Goal: Information Seeking & Learning: Learn about a topic

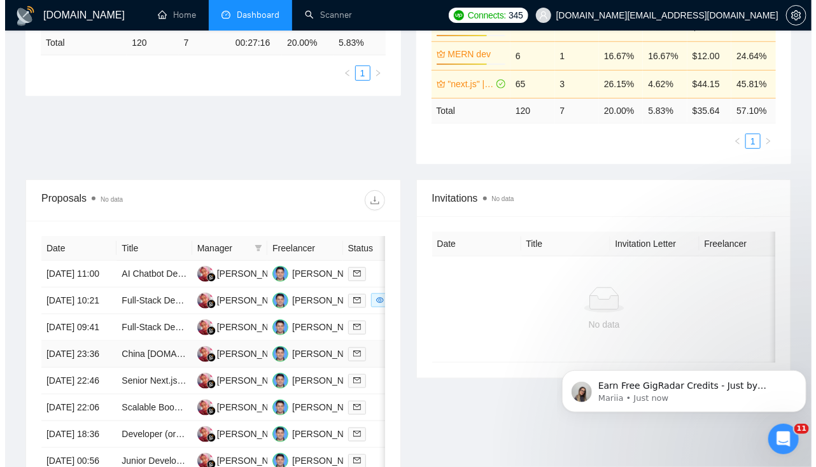
scroll to position [327, 0]
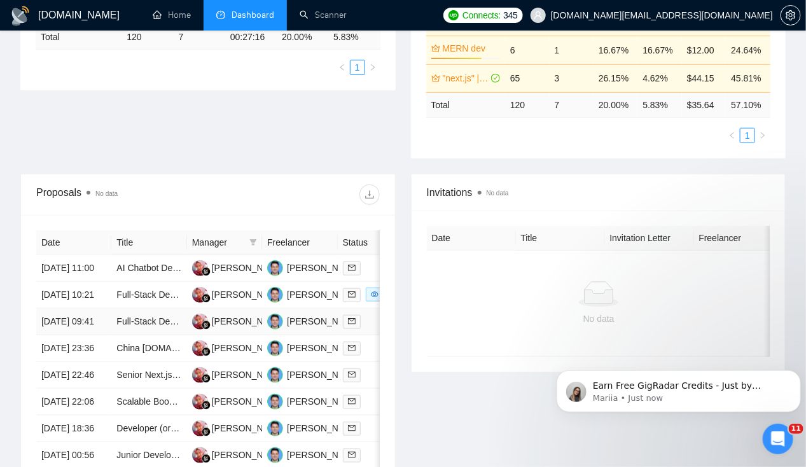
click at [67, 325] on td "[DATE] 09:41" at bounding box center [73, 322] width 75 height 27
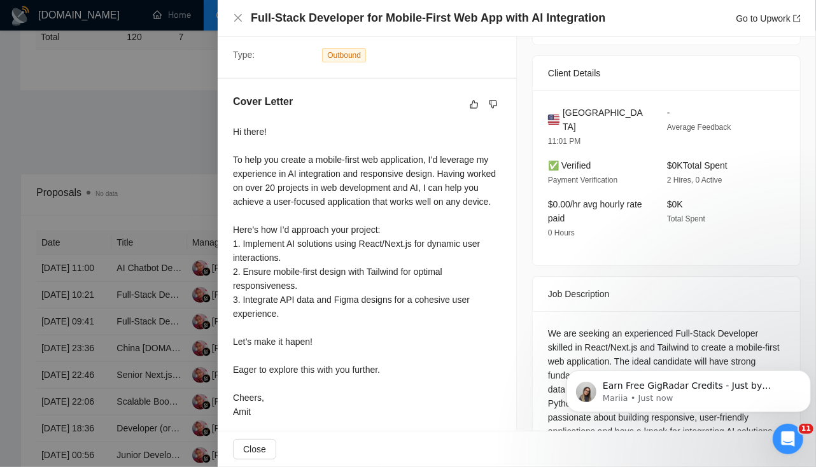
scroll to position [316, 0]
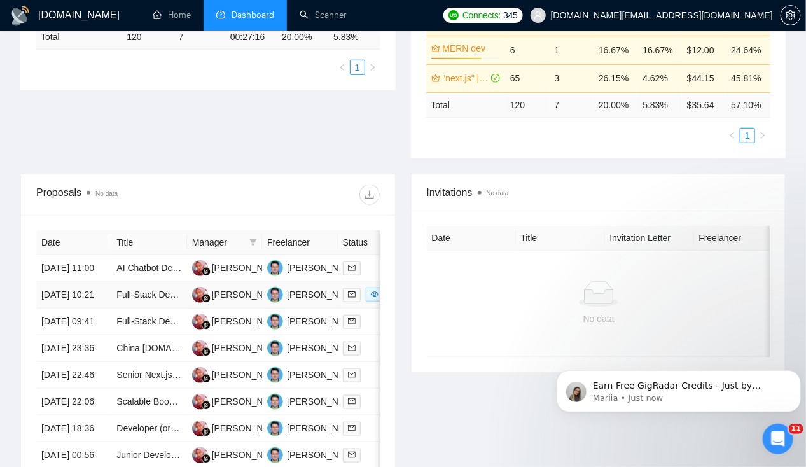
click at [62, 284] on td "[DATE] 10:21" at bounding box center [73, 295] width 75 height 27
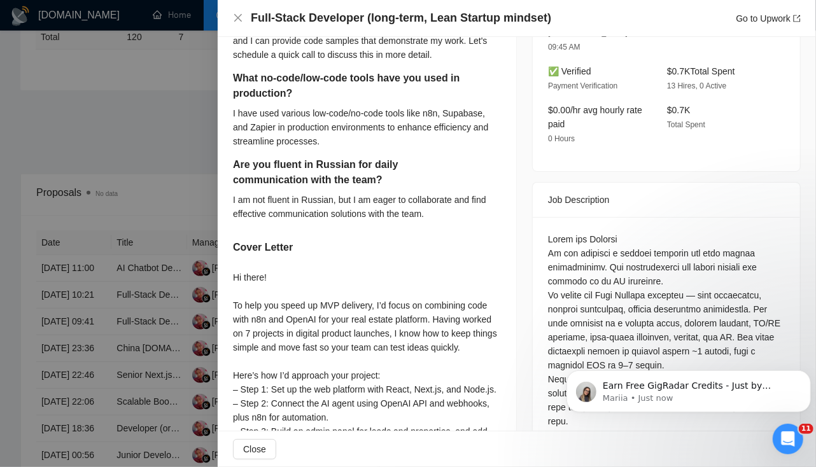
scroll to position [403, 0]
click at [803, 373] on icon "Dismiss notification" at bounding box center [806, 373] width 7 height 7
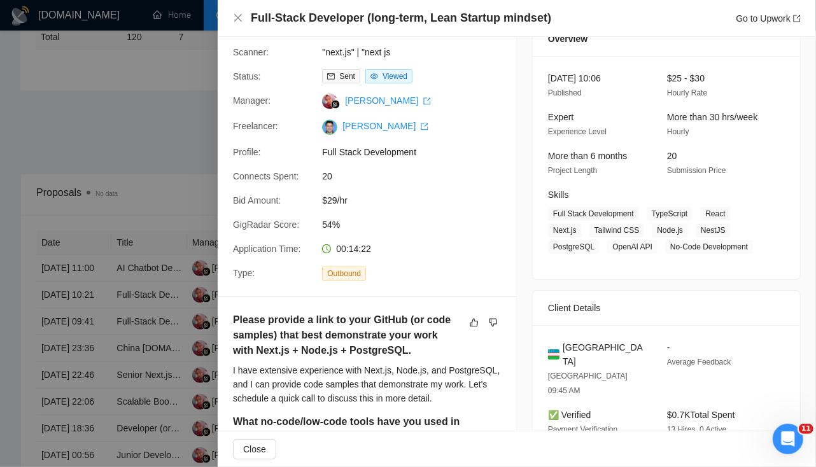
scroll to position [0, 0]
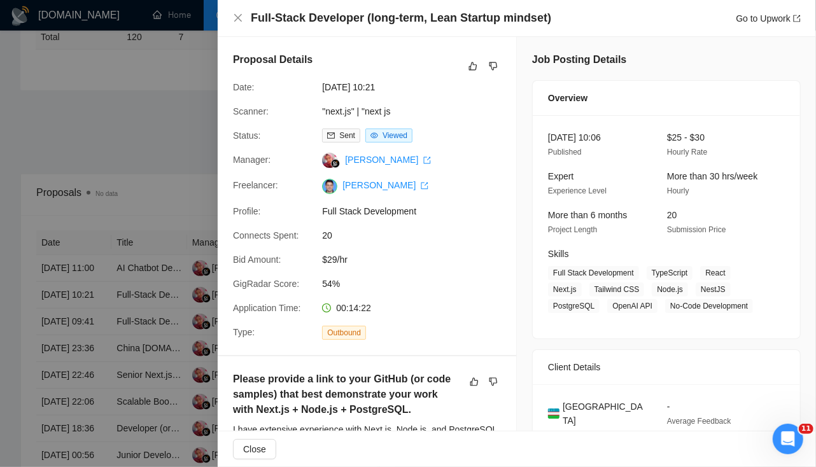
click at [57, 253] on div at bounding box center [408, 233] width 816 height 467
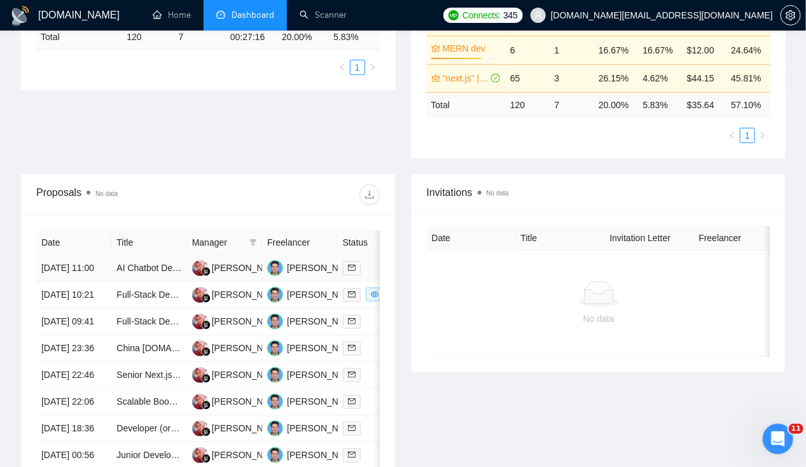
click at [57, 256] on td "19 Aug, 2025 11:00" at bounding box center [73, 268] width 75 height 27
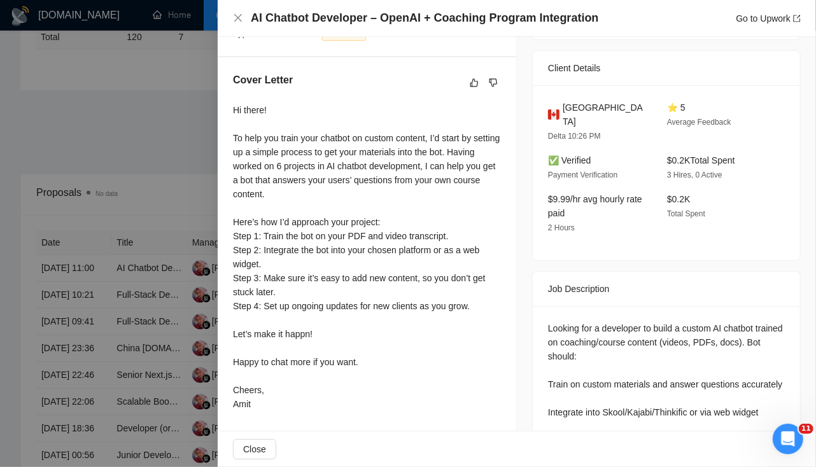
scroll to position [299, 0]
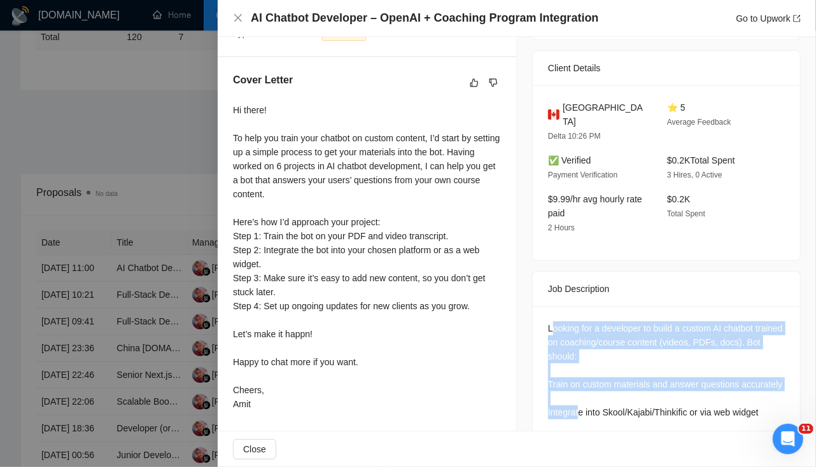
drag, startPoint x: 545, startPoint y: 312, endPoint x: 573, endPoint y: 391, distance: 83.7
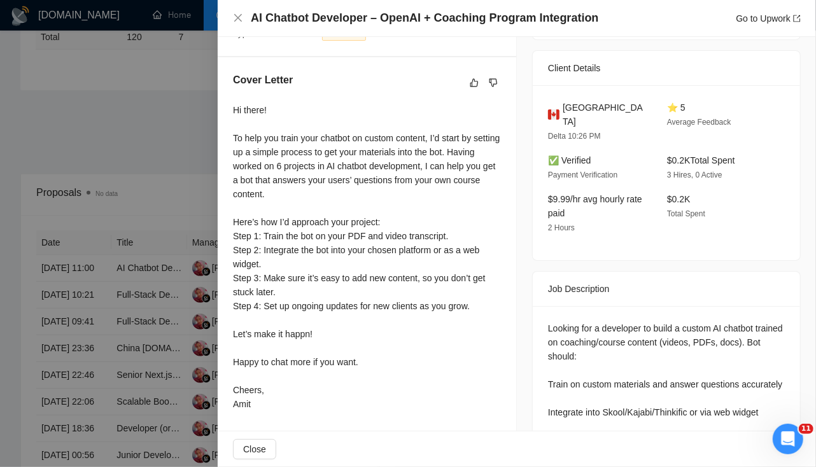
drag, startPoint x: 573, startPoint y: 391, endPoint x: 616, endPoint y: 414, distance: 49.2
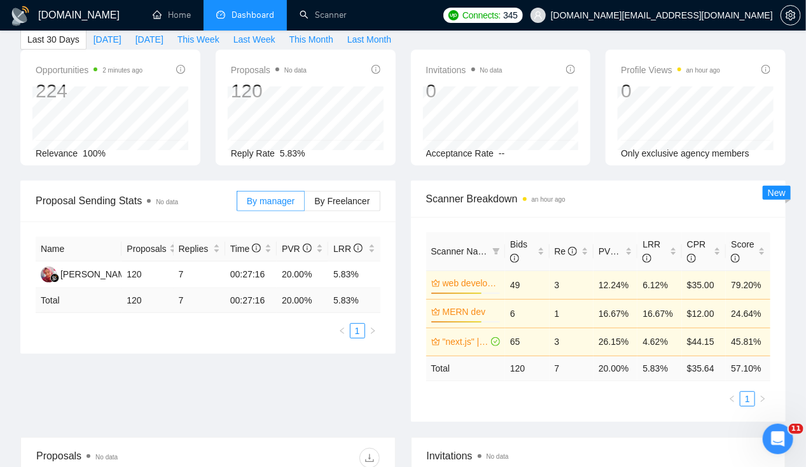
scroll to position [0, 0]
